Goal: Task Accomplishment & Management: Complete application form

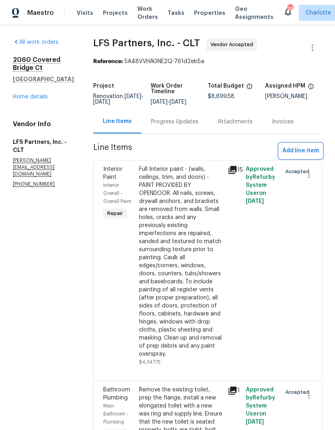
click at [303, 147] on span "Add line item" at bounding box center [301, 151] width 37 height 10
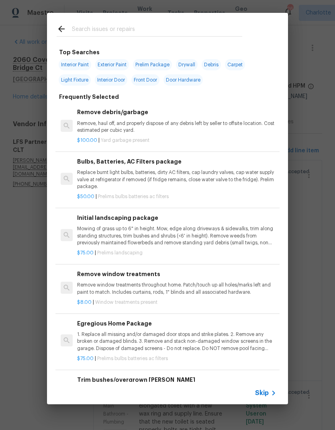
click at [118, 30] on input "text" at bounding box center [157, 30] width 170 height 12
type input "Door"
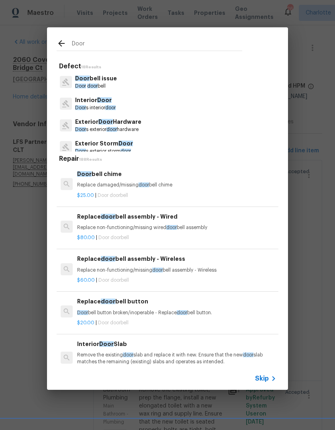
click at [85, 127] on p "Door s exterior door hardware" at bounding box center [108, 129] width 66 height 7
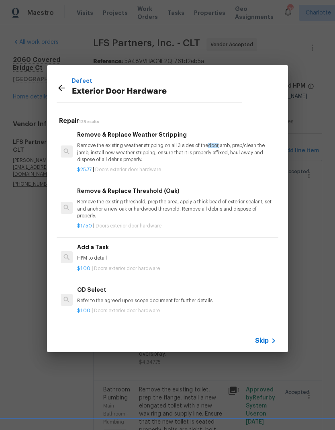
scroll to position [206, 0]
click at [84, 246] on h6 "Add a Task" at bounding box center [176, 247] width 199 height 9
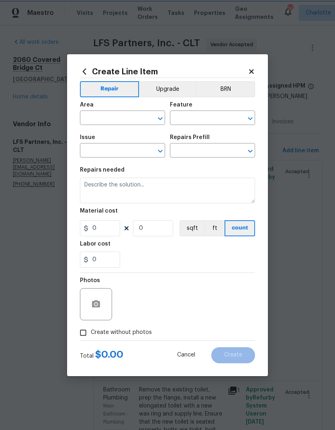
type input "Interior Door"
type input "Exterior Door Hardware"
type input "Add a Task $1.00"
type textarea "HPM to detail"
type input "1"
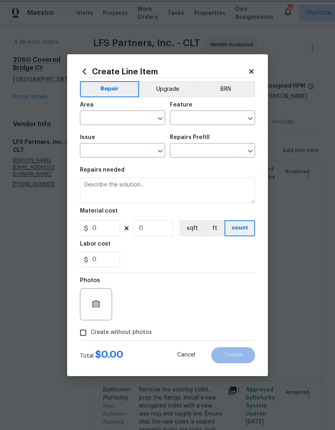
type input "1"
click at [96, 121] on input "text" at bounding box center [111, 119] width 63 height 12
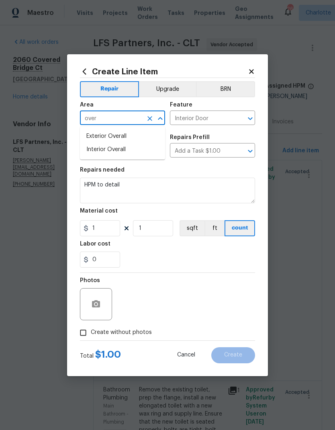
click at [140, 134] on li "Exterior Overall" at bounding box center [122, 136] width 85 height 13
type input "Exterior Overall"
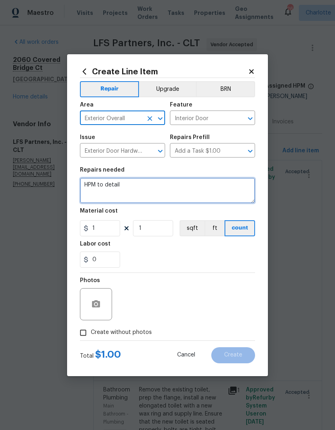
click at [93, 178] on textarea "HPM to detail" at bounding box center [167, 191] width 175 height 26
click at [90, 185] on textarea "HPM to detail" at bounding box center [167, 191] width 175 height 26
click at [90, 187] on textarea "HPM to detail" at bounding box center [167, 191] width 175 height 26
type textarea "D"
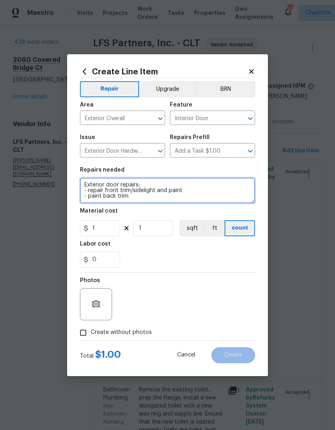
click at [113, 196] on textarea "Exterior door repairs: - repair front trim/sidelight and paint - paint back trim" at bounding box center [167, 191] width 175 height 26
click at [210, 195] on textarea "Exterior door repairs: - repair front trim/sidelight and paint - paint back doo…" at bounding box center [167, 191] width 175 height 26
click at [203, 192] on textarea "Exterior door repairs: - repair front trim/sidelight and paint - paint back doo…" at bounding box center [167, 191] width 175 height 26
type textarea "Exterior door repairs: - repair front trim/sidelight and paint - replace front …"
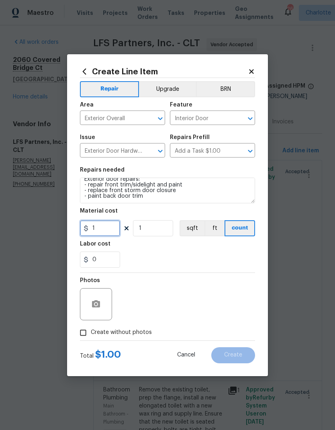
click at [103, 229] on input "1" at bounding box center [100, 228] width 40 height 16
click at [202, 256] on div "0" at bounding box center [167, 260] width 175 height 16
click at [107, 229] on input "125" at bounding box center [100, 228] width 40 height 16
type input "50"
click at [154, 232] on input "1" at bounding box center [153, 228] width 40 height 16
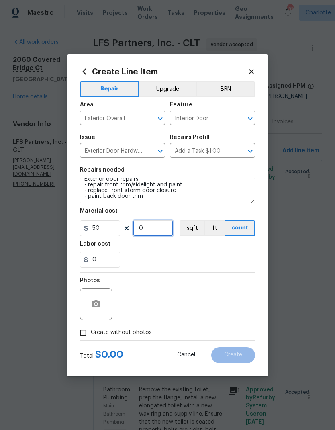
type input "3"
click at [227, 252] on div "Labor cost" at bounding box center [167, 246] width 175 height 10
click at [86, 336] on input "Create without photos" at bounding box center [83, 332] width 15 height 15
checkbox input "true"
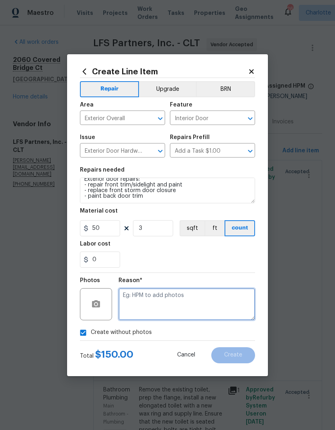
click at [215, 296] on textarea at bounding box center [187, 304] width 137 height 32
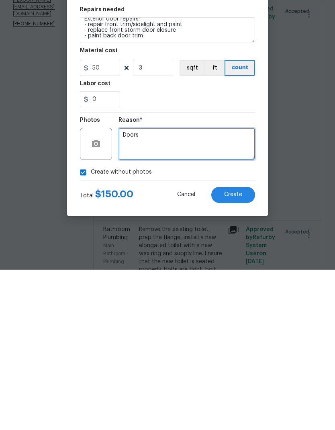
type textarea "Doors"
click at [242, 347] on button "Create" at bounding box center [233, 355] width 44 height 16
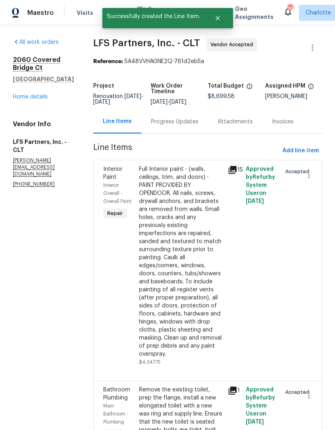
scroll to position [0, 0]
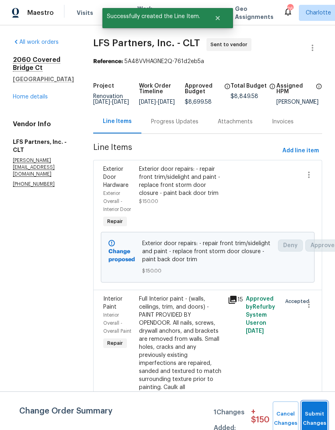
click at [321, 418] on span "Submit Changes" at bounding box center [315, 419] width 18 height 18
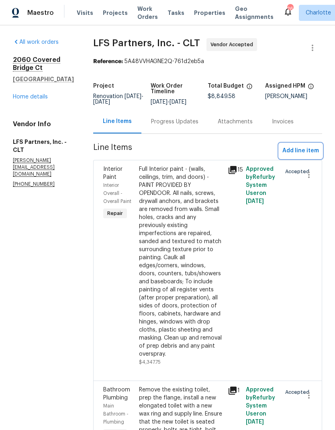
click at [310, 150] on span "Add line item" at bounding box center [301, 151] width 37 height 10
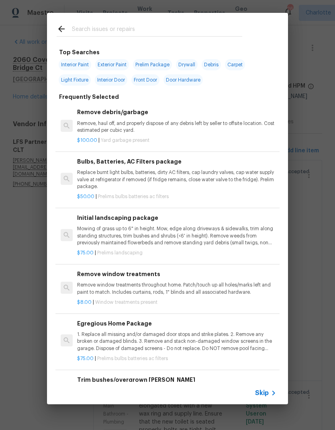
click at [148, 27] on input "text" at bounding box center [157, 30] width 170 height 12
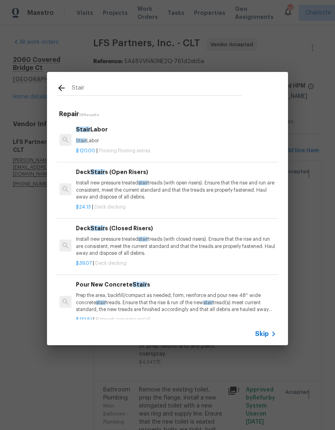
scroll to position [0, 1]
type input "S"
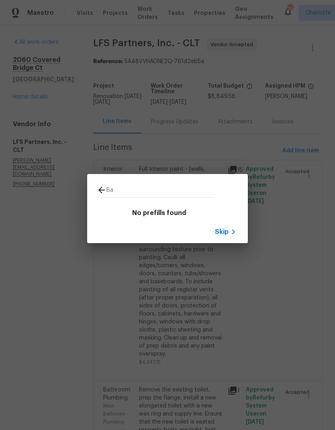
type input "B"
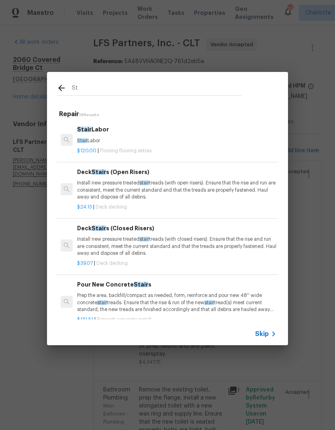
type input "S"
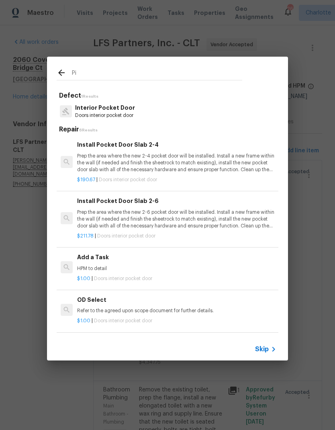
type input "P"
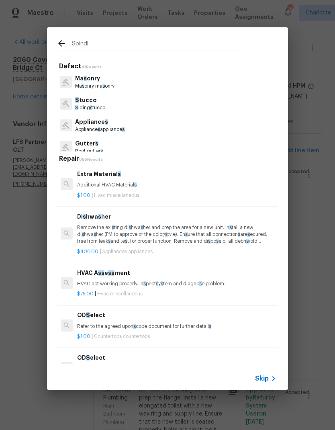
type input "Spindle"
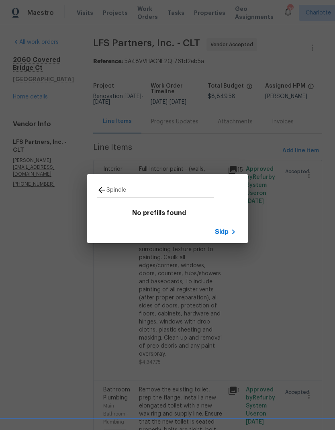
click at [220, 228] on div "Skip" at bounding box center [226, 232] width 23 height 10
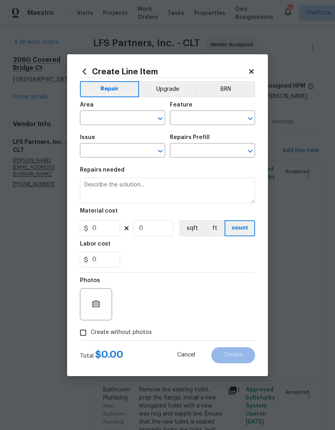
click at [122, 121] on input "text" at bounding box center [111, 119] width 63 height 12
click at [134, 151] on li "Interior Overall" at bounding box center [122, 149] width 85 height 13
type input "Interior Overall"
click at [205, 116] on input "text" at bounding box center [201, 119] width 63 height 12
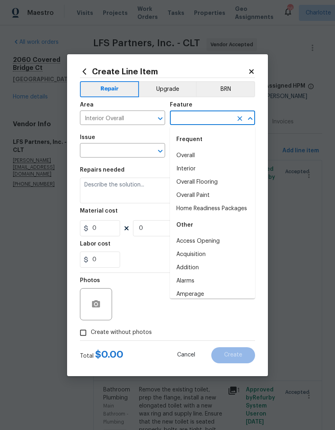
type input "s"
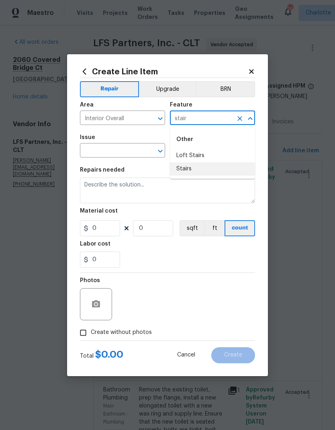
click at [215, 171] on li "Stairs" at bounding box center [212, 168] width 85 height 13
type input "Stairs"
click at [126, 149] on input "text" at bounding box center [111, 151] width 63 height 12
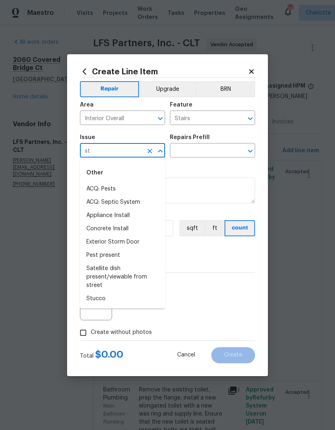
type input "s"
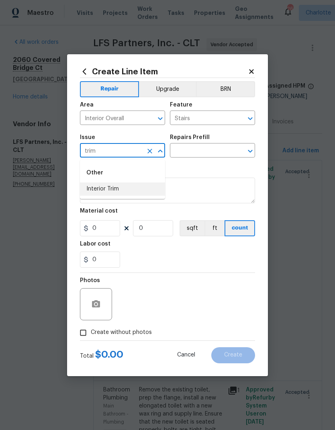
click at [95, 189] on li "Interior Trim" at bounding box center [122, 188] width 85 height 13
type input "Interior Trim"
click at [207, 154] on input "text" at bounding box center [201, 151] width 63 height 12
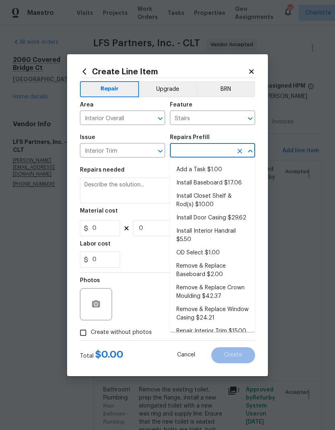
scroll to position [0, 0]
click at [215, 167] on li "Add a Task $1.00" at bounding box center [212, 169] width 85 height 13
type input "Add a Task $1.00"
type input "Interior Trim"
type textarea "HPM to detail"
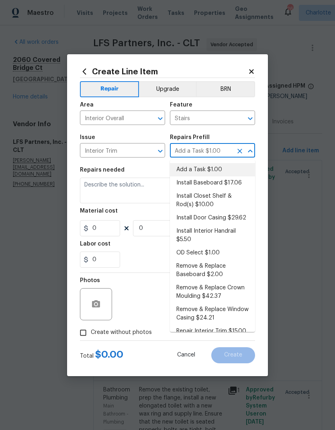
type input "1"
type input "Add a Task $1.00"
type input "1"
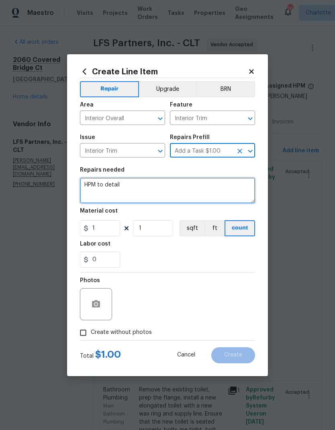
click at [93, 184] on textarea "HPM to detail" at bounding box center [167, 191] width 175 height 26
click at [90, 186] on textarea "HPM to detail" at bounding box center [167, 191] width 175 height 26
click at [93, 185] on textarea "Repulse missing spindle" at bounding box center [167, 191] width 175 height 26
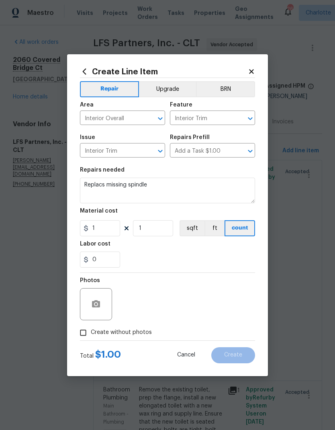
click at [211, 260] on div "0" at bounding box center [167, 260] width 175 height 16
click at [104, 186] on textarea "Replacs missing spindle" at bounding box center [167, 191] width 175 height 26
type textarea "Replace missing spindle"
click at [221, 255] on div "0" at bounding box center [167, 260] width 175 height 16
click at [104, 225] on input "1" at bounding box center [100, 228] width 40 height 16
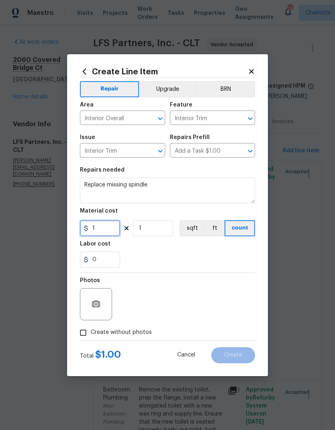
click at [107, 227] on input "1" at bounding box center [100, 228] width 40 height 16
type input "25"
click at [195, 259] on div "0" at bounding box center [167, 260] width 175 height 16
click at [87, 331] on input "Create without photos" at bounding box center [83, 332] width 15 height 15
checkbox input "true"
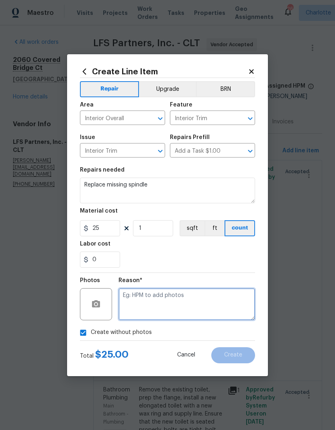
click at [232, 299] on textarea at bounding box center [187, 304] width 137 height 32
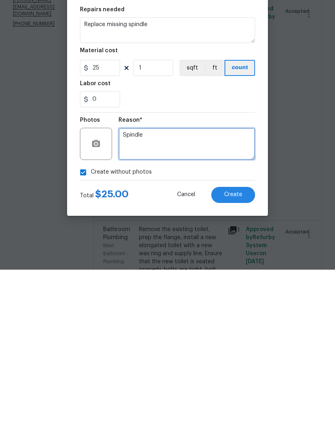
type textarea "Spindle"
click at [236, 347] on button "Create" at bounding box center [233, 355] width 44 height 16
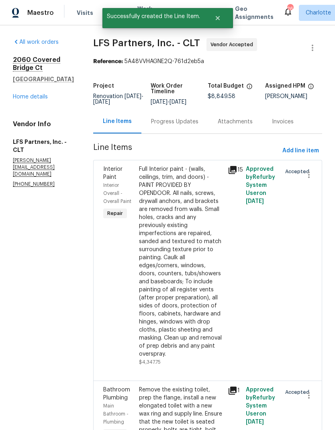
scroll to position [0, 0]
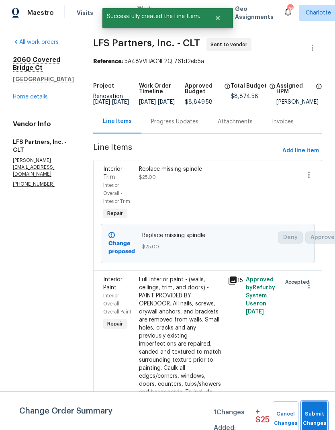
click at [317, 407] on button "Submit Changes" at bounding box center [315, 419] width 26 height 35
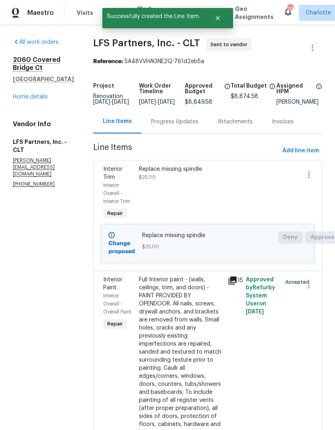
click at [23, 96] on link "Home details" at bounding box center [30, 97] width 35 height 6
